Goal: Information Seeking & Learning: Check status

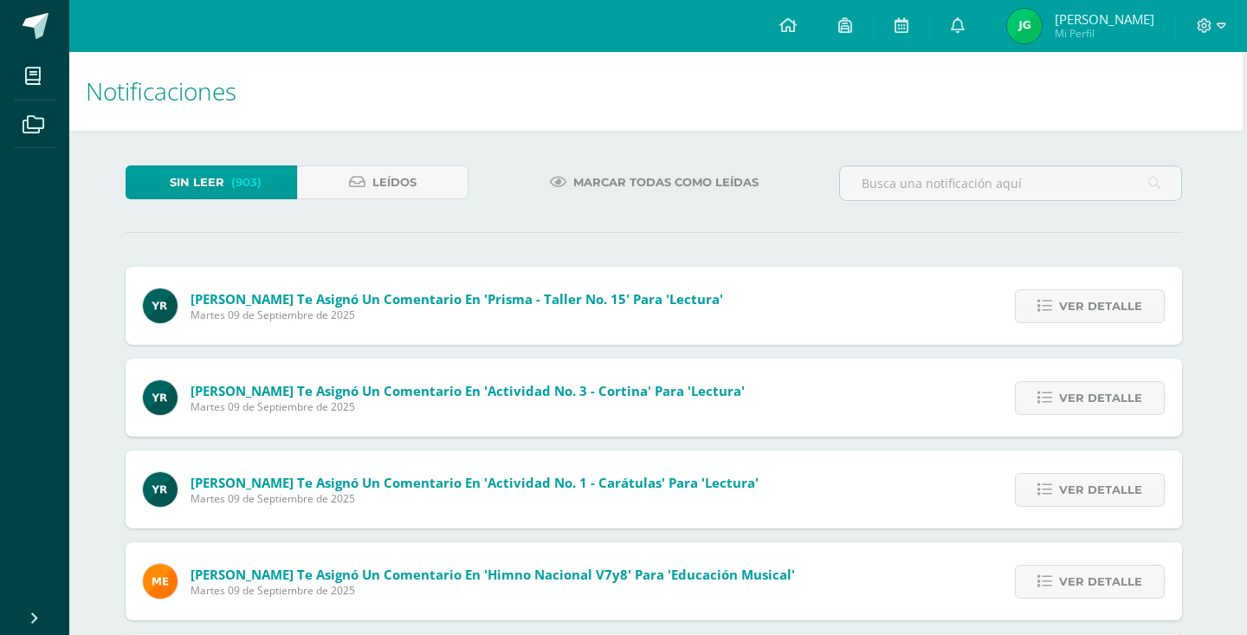
scroll to position [0, 4]
click at [576, 96] on h1 "Notificaciones" at bounding box center [654, 91] width 1136 height 79
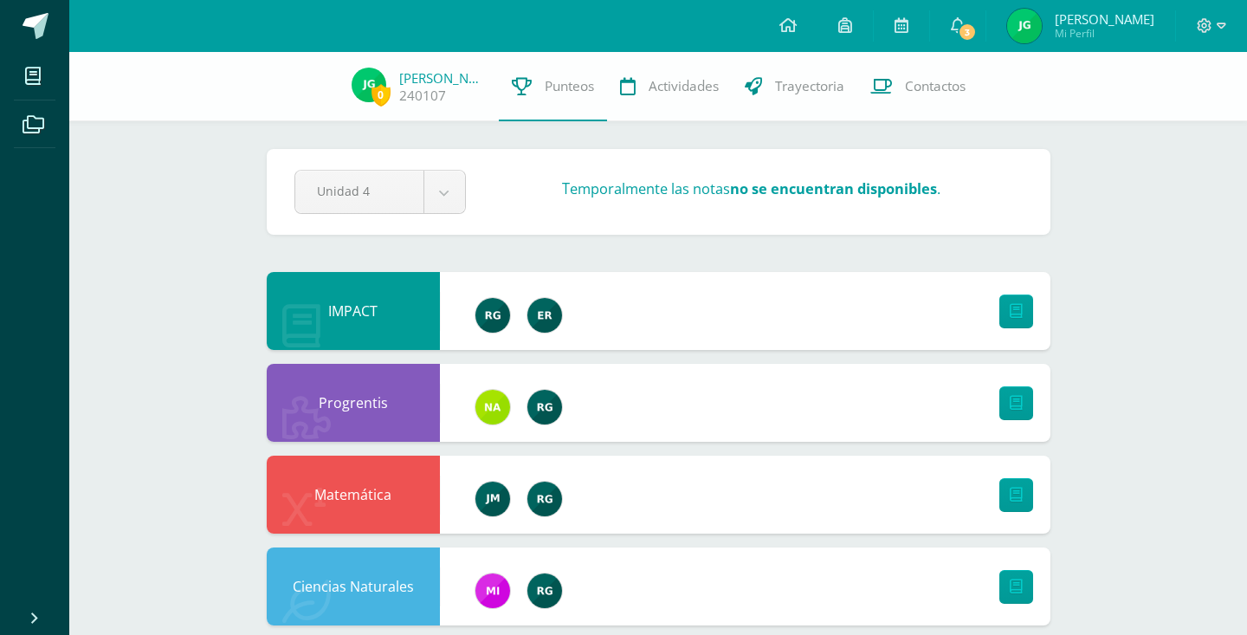
click at [976, 30] on span "3" at bounding box center [966, 32] width 19 height 19
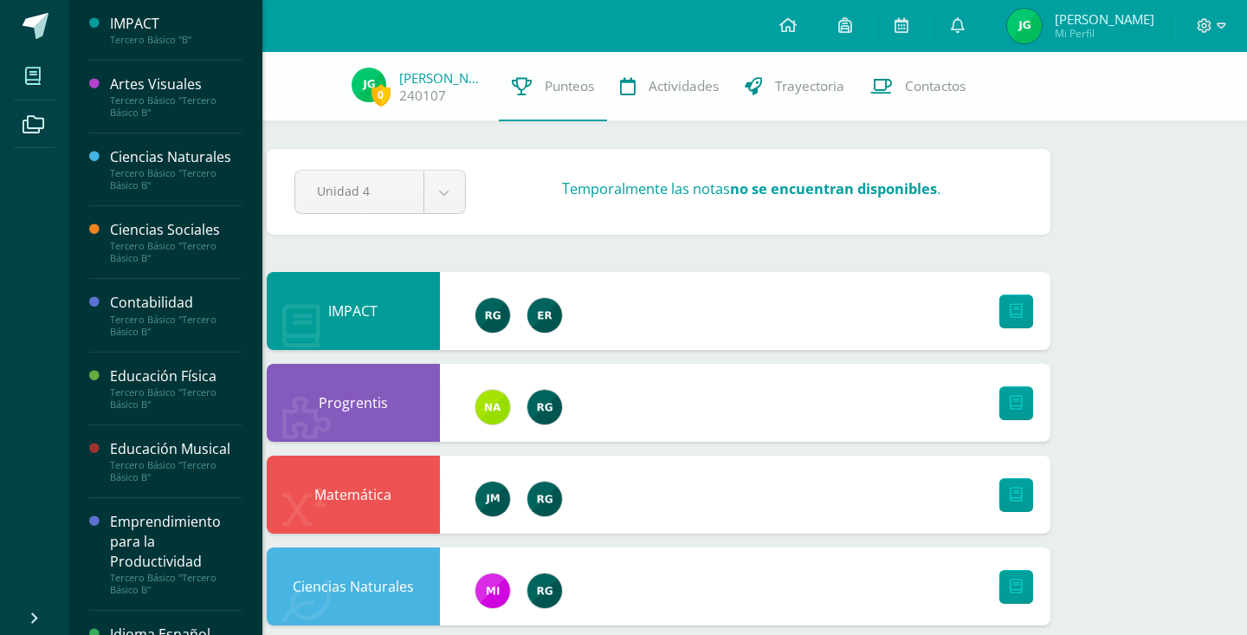
click at [20, 74] on span at bounding box center [33, 75] width 39 height 39
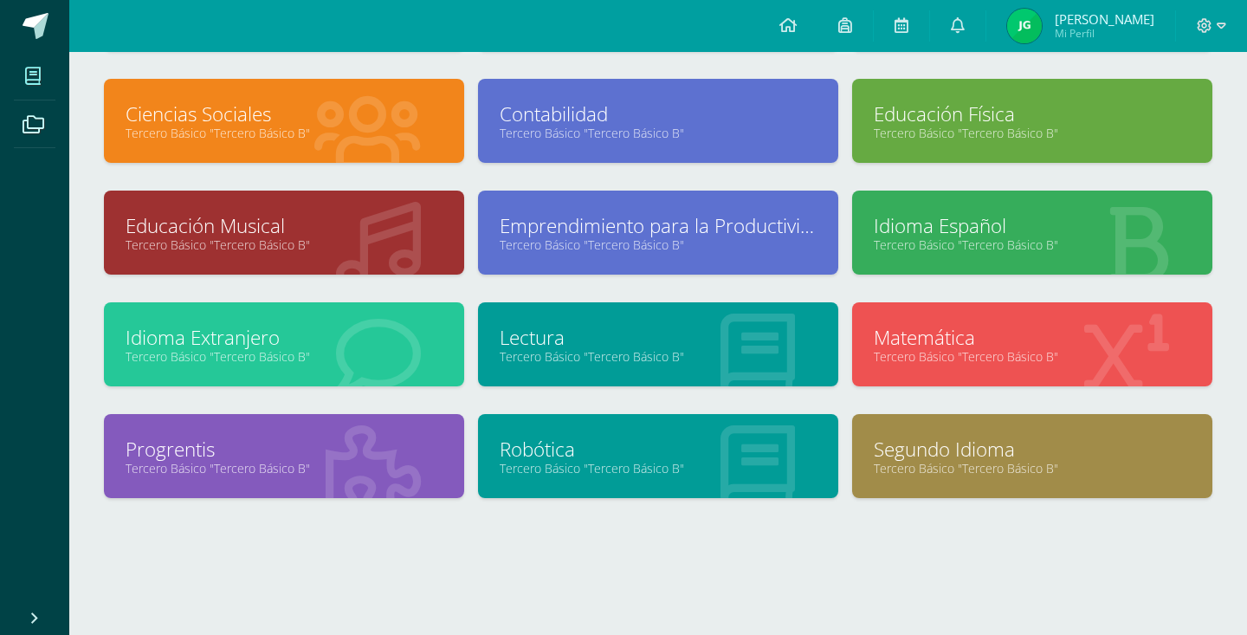
scroll to position [198, 0]
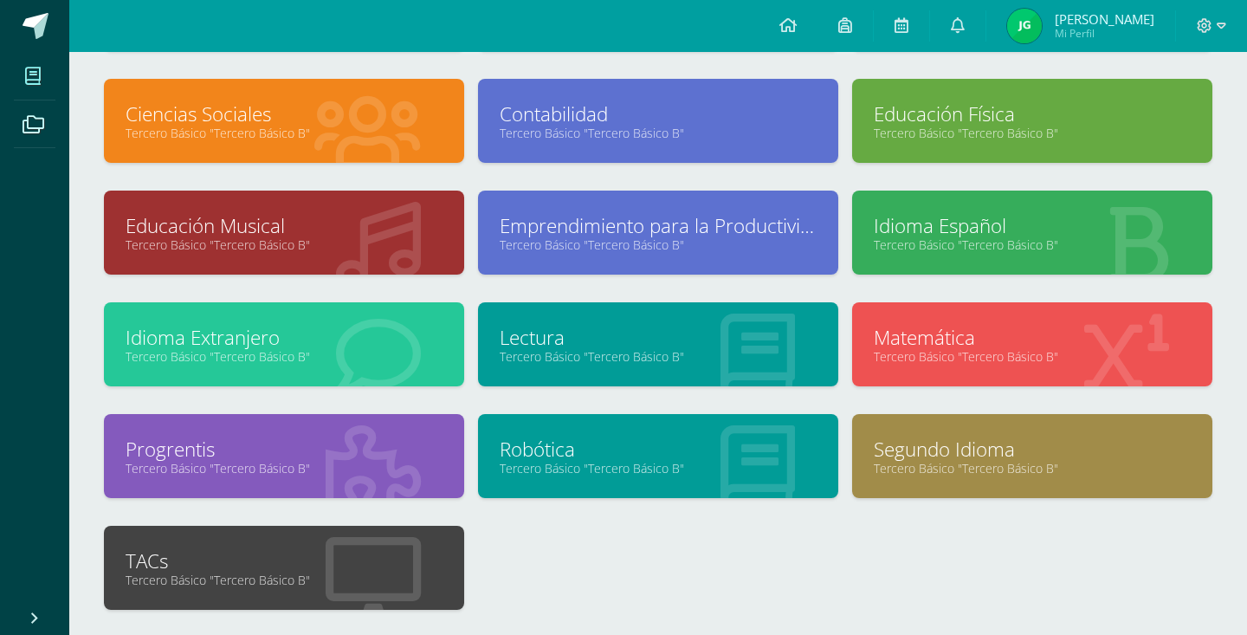
click at [183, 372] on div "Idioma Extranjero Tercero Básico "Tercero Básico B"" at bounding box center [284, 344] width 360 height 84
click at [204, 355] on link "Tercero Básico "Tercero Básico B"" at bounding box center [284, 356] width 317 height 16
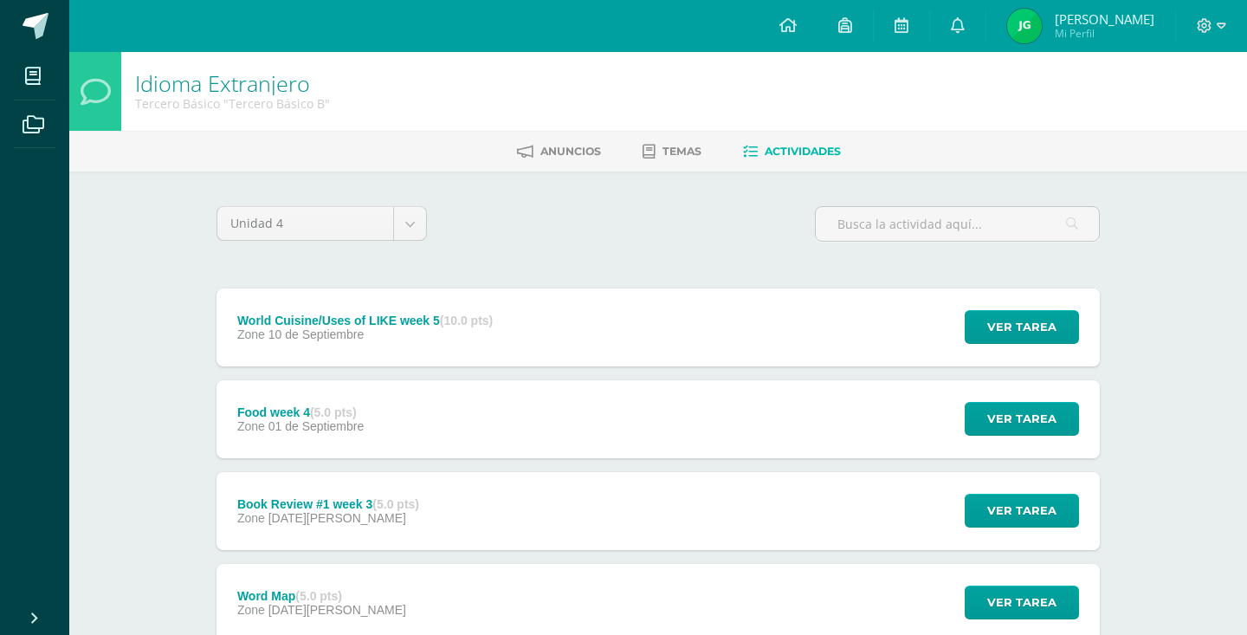
click at [336, 324] on div "World Cuisine/Uses of LIKE week 5 (10.0 pts)" at bounding box center [364, 320] width 255 height 14
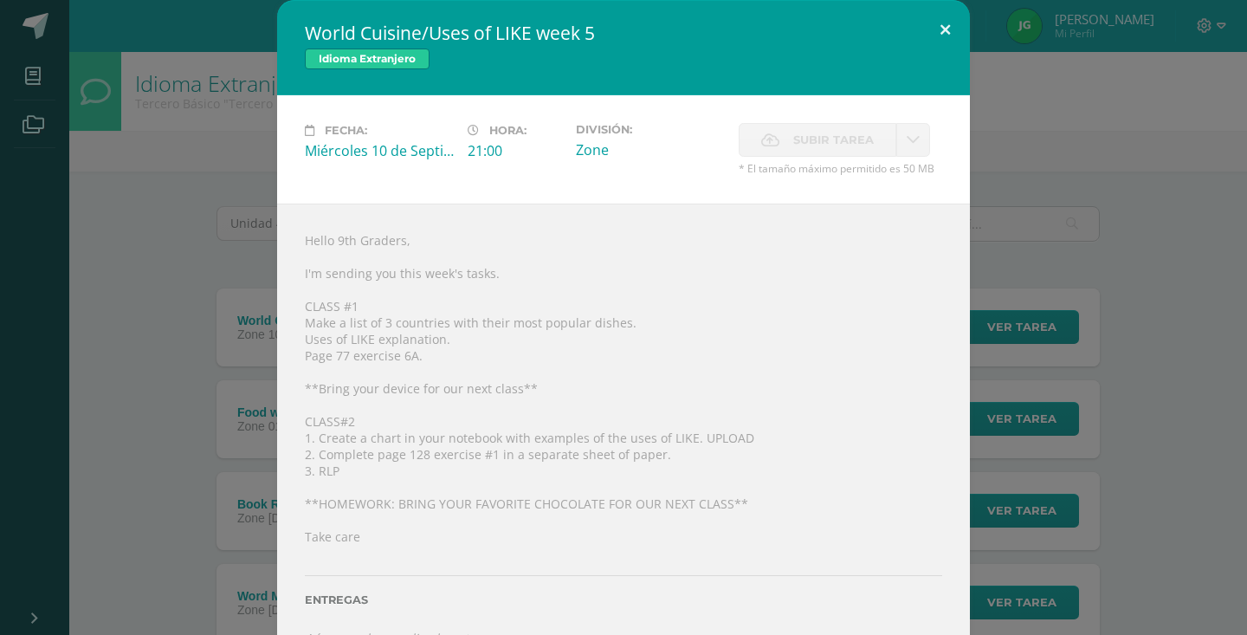
click at [939, 35] on button at bounding box center [944, 29] width 49 height 59
